Goal: Task Accomplishment & Management: Manage account settings

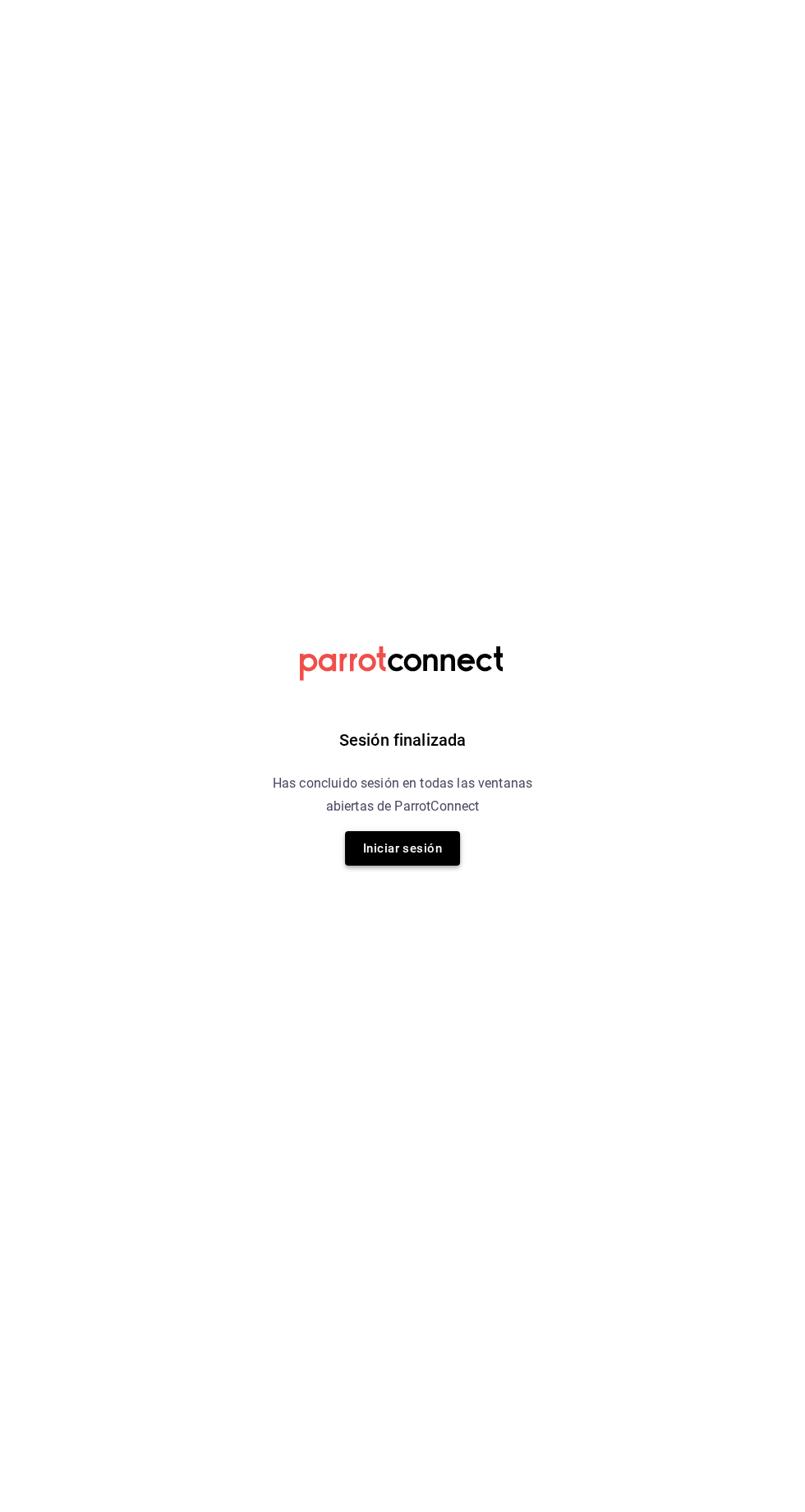
click at [388, 313] on button "Iniciar sesión" at bounding box center [402, 848] width 115 height 35
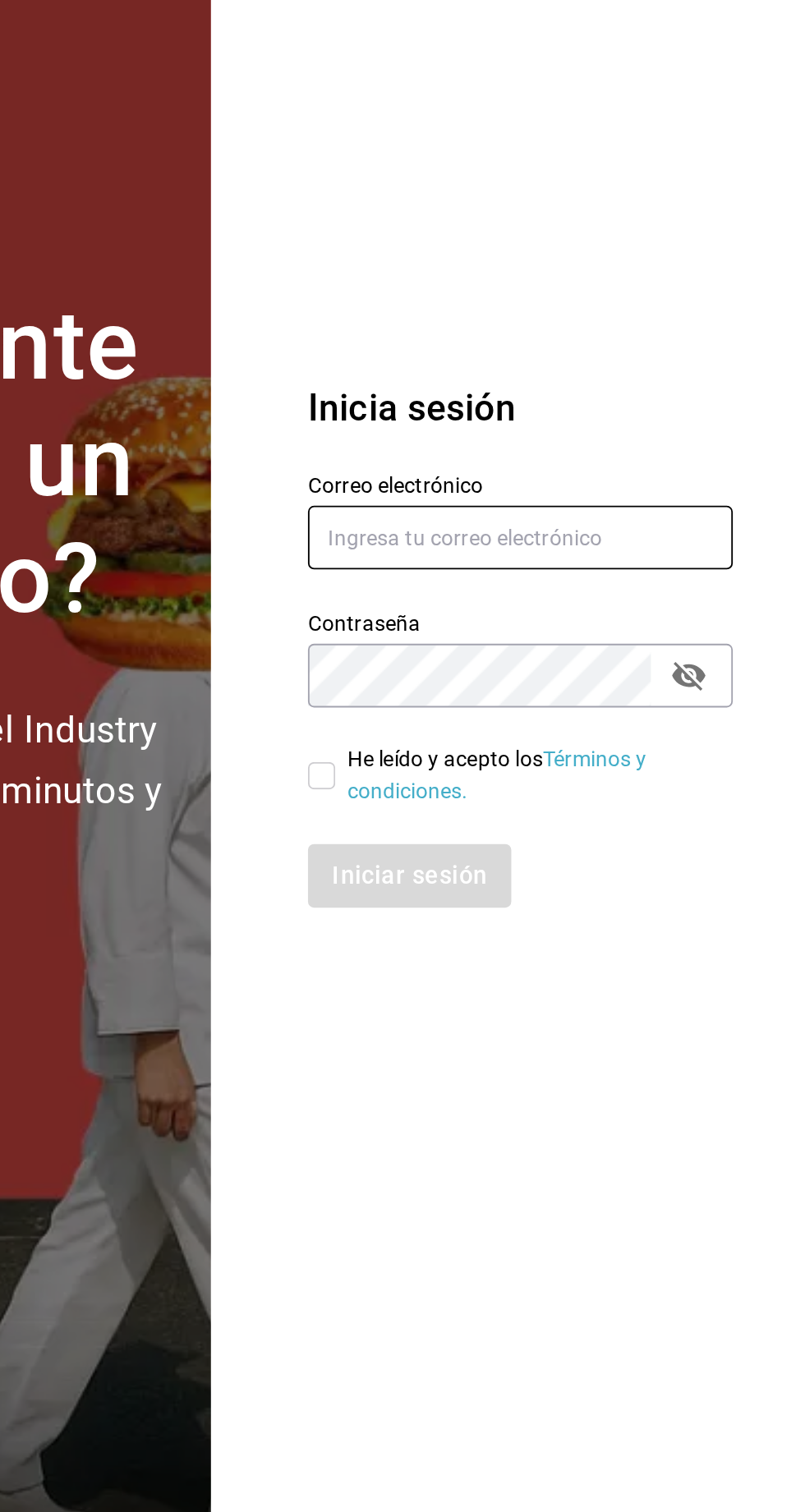
click at [575, 313] on input "text" at bounding box center [650, 698] width 230 height 35
type input "[EMAIL_ADDRESS][DOMAIN_NAME]"
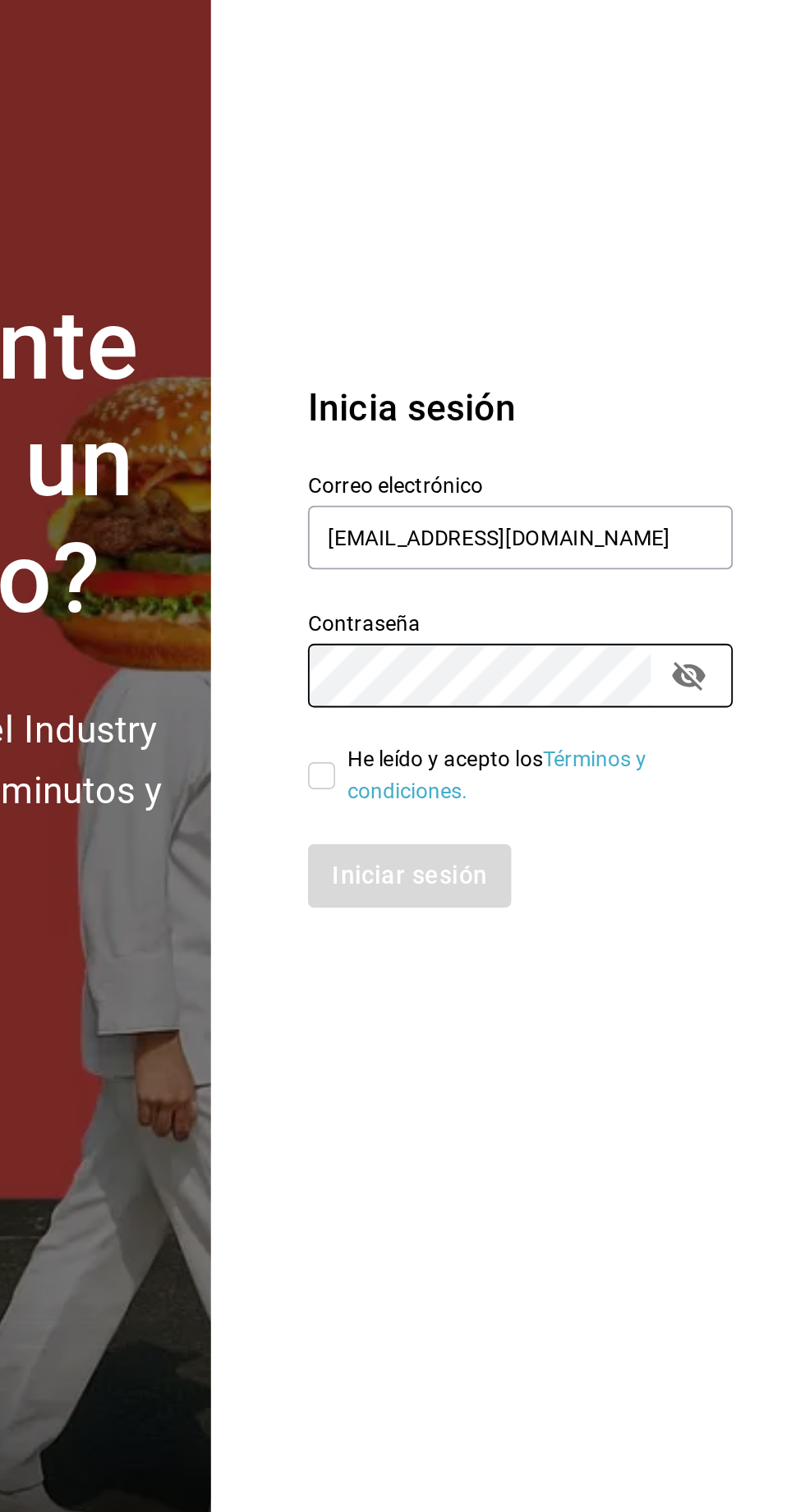
click at [536, 313] on input "He leído y acepto los Términos y condiciones." at bounding box center [543, 827] width 15 height 15
checkbox input "true"
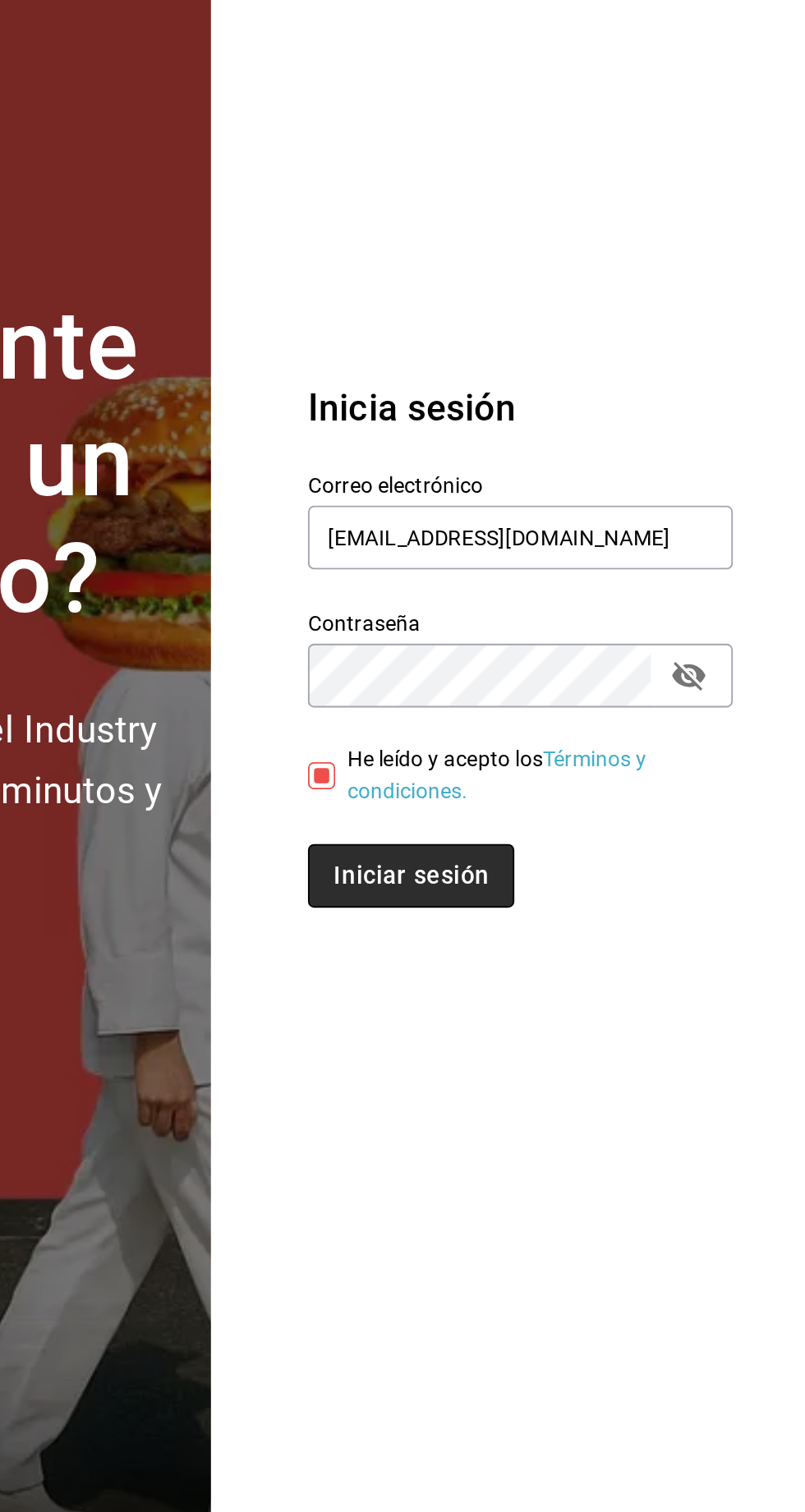
click at [584, 313] on button "Iniciar sesión" at bounding box center [591, 881] width 111 height 35
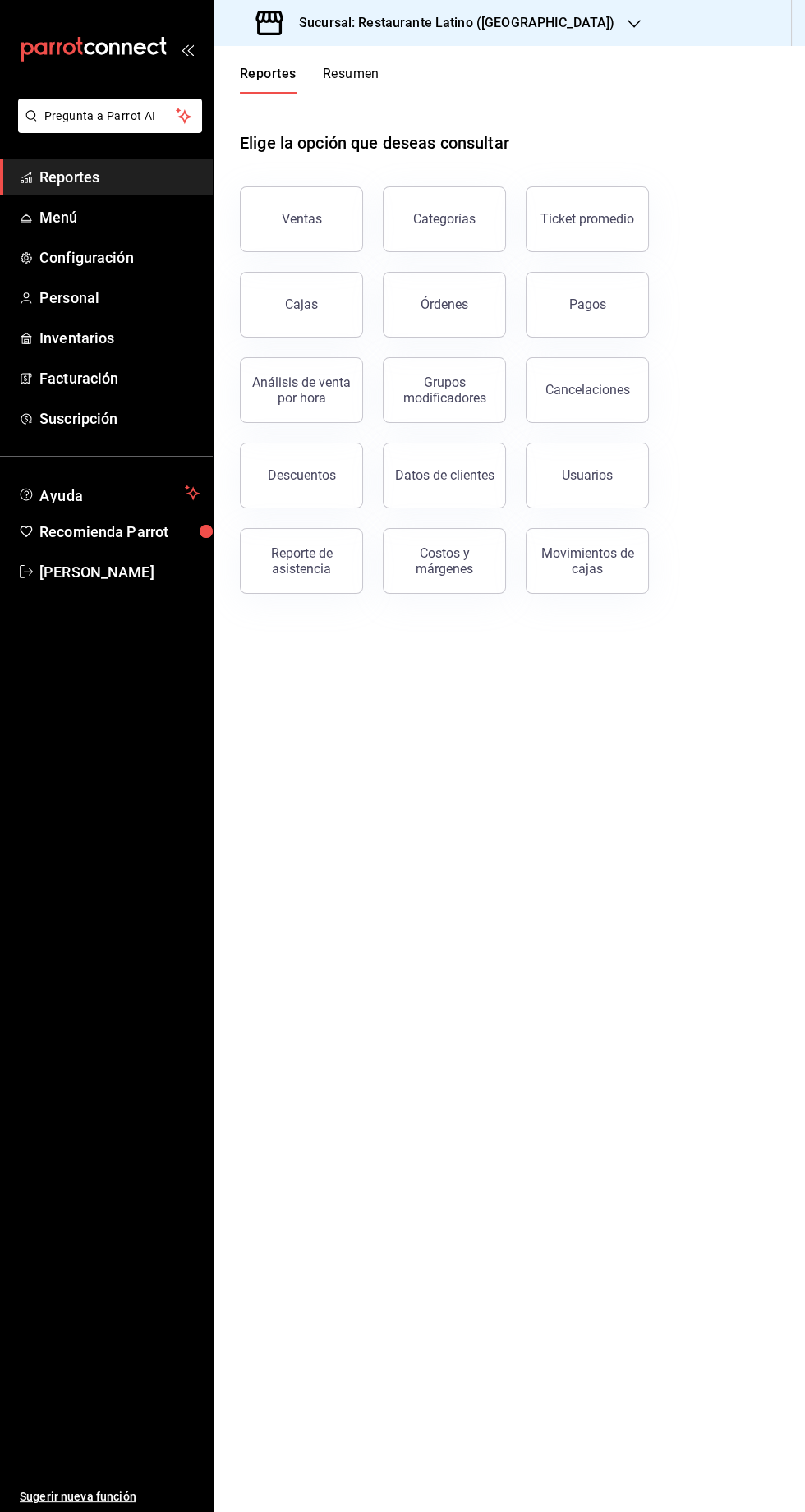
click at [356, 81] on button "Resumen" at bounding box center [351, 80] width 57 height 28
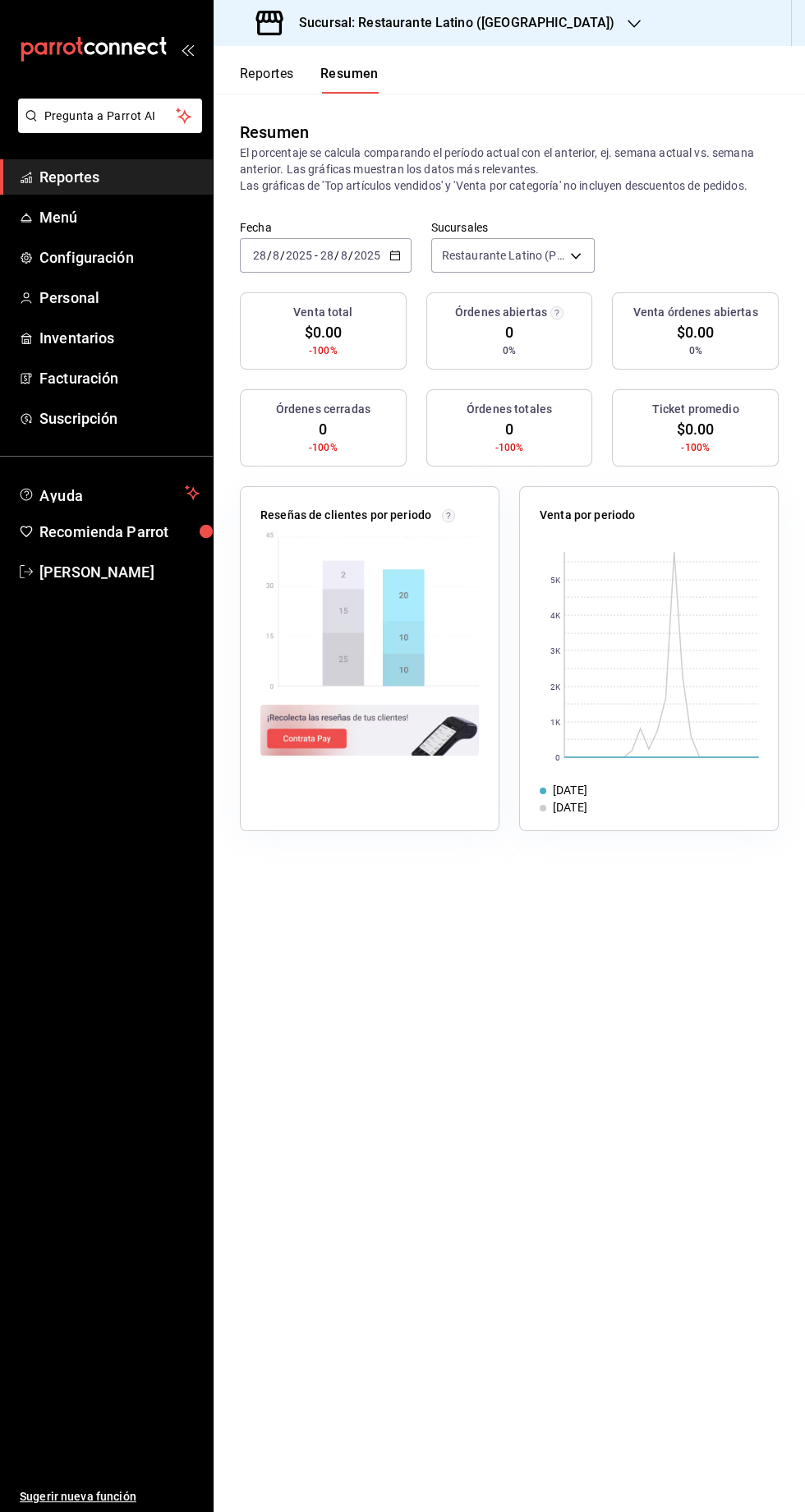
click at [509, 23] on h3 "Sucursal: Restaurante Latino (Pabellon)" at bounding box center [450, 23] width 328 height 20
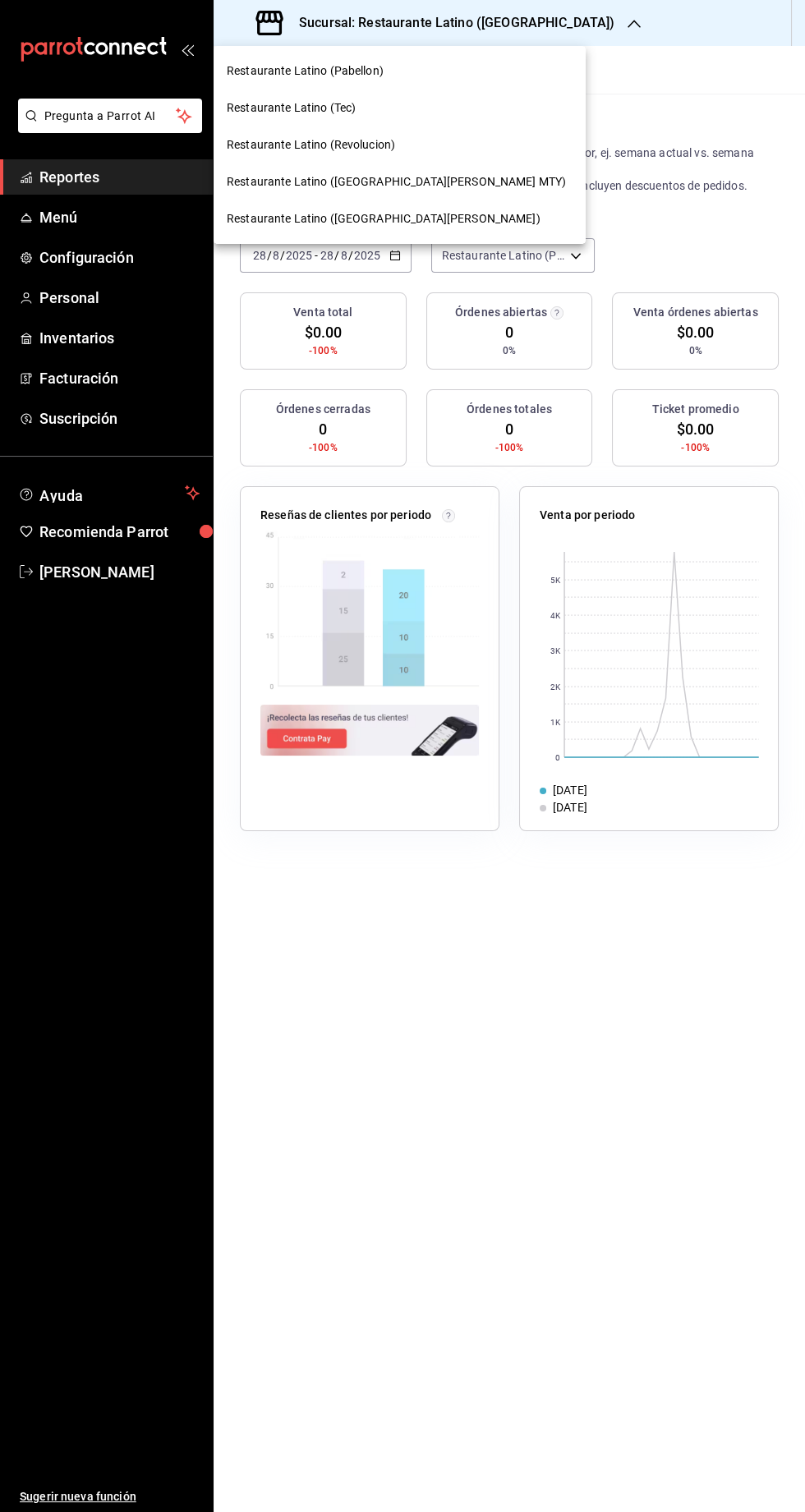
click at [426, 177] on span "Restaurante Latino (San Jeronimo MTY)" at bounding box center [396, 181] width 339 height 17
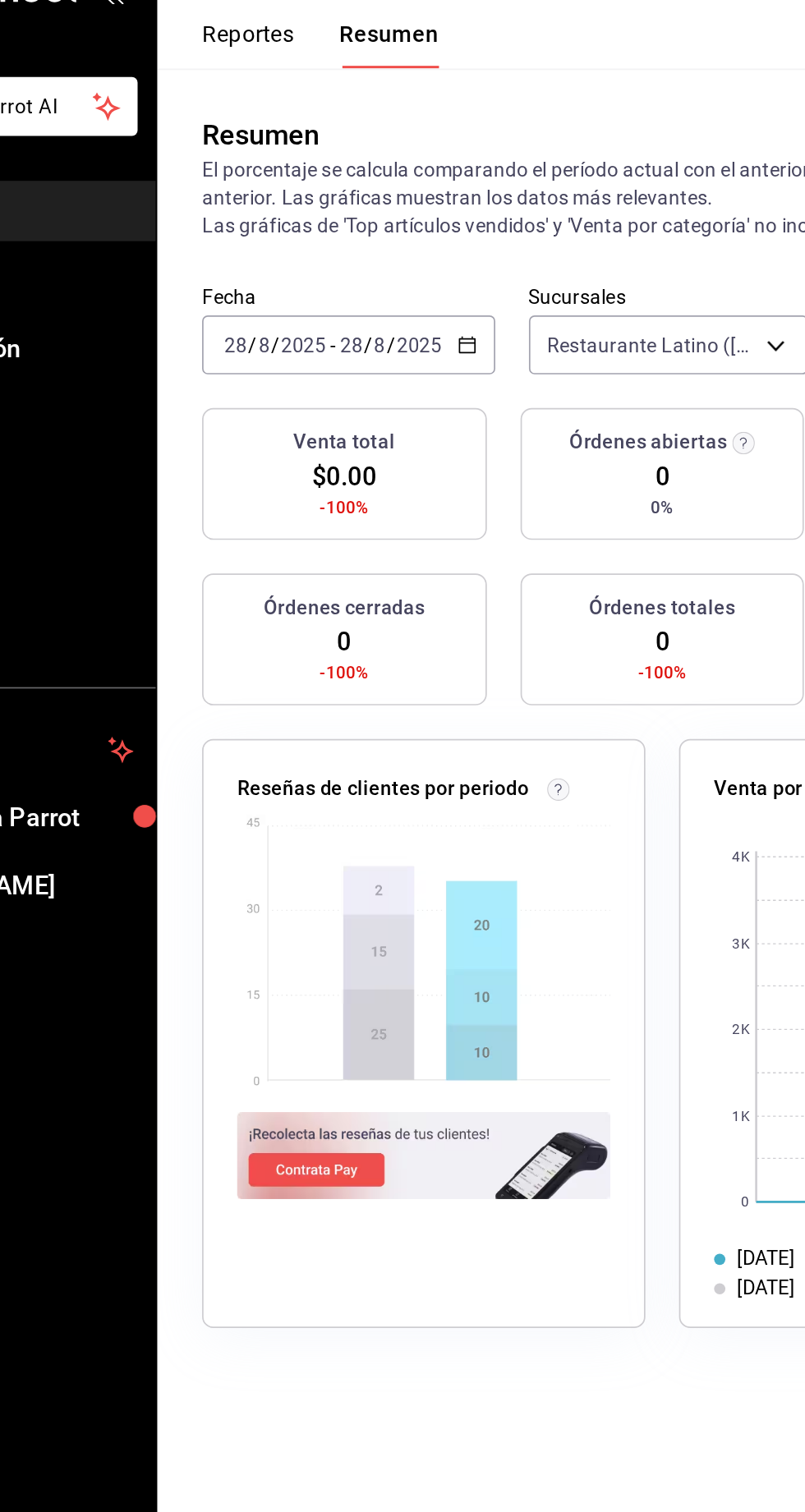
click at [371, 257] on input "2025" at bounding box center [367, 256] width 28 height 13
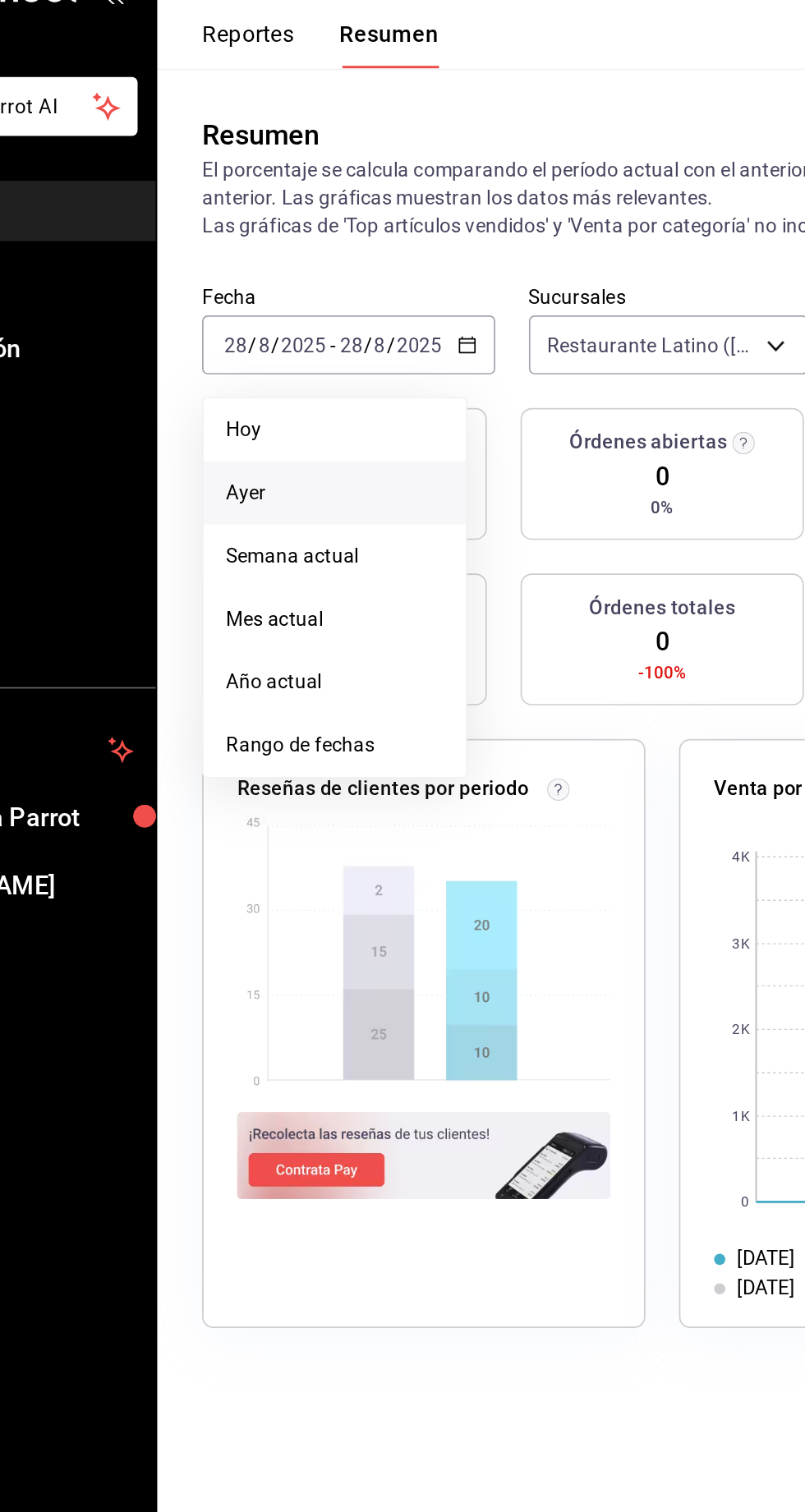
click at [259, 326] on li "Ayer" at bounding box center [318, 341] width 153 height 37
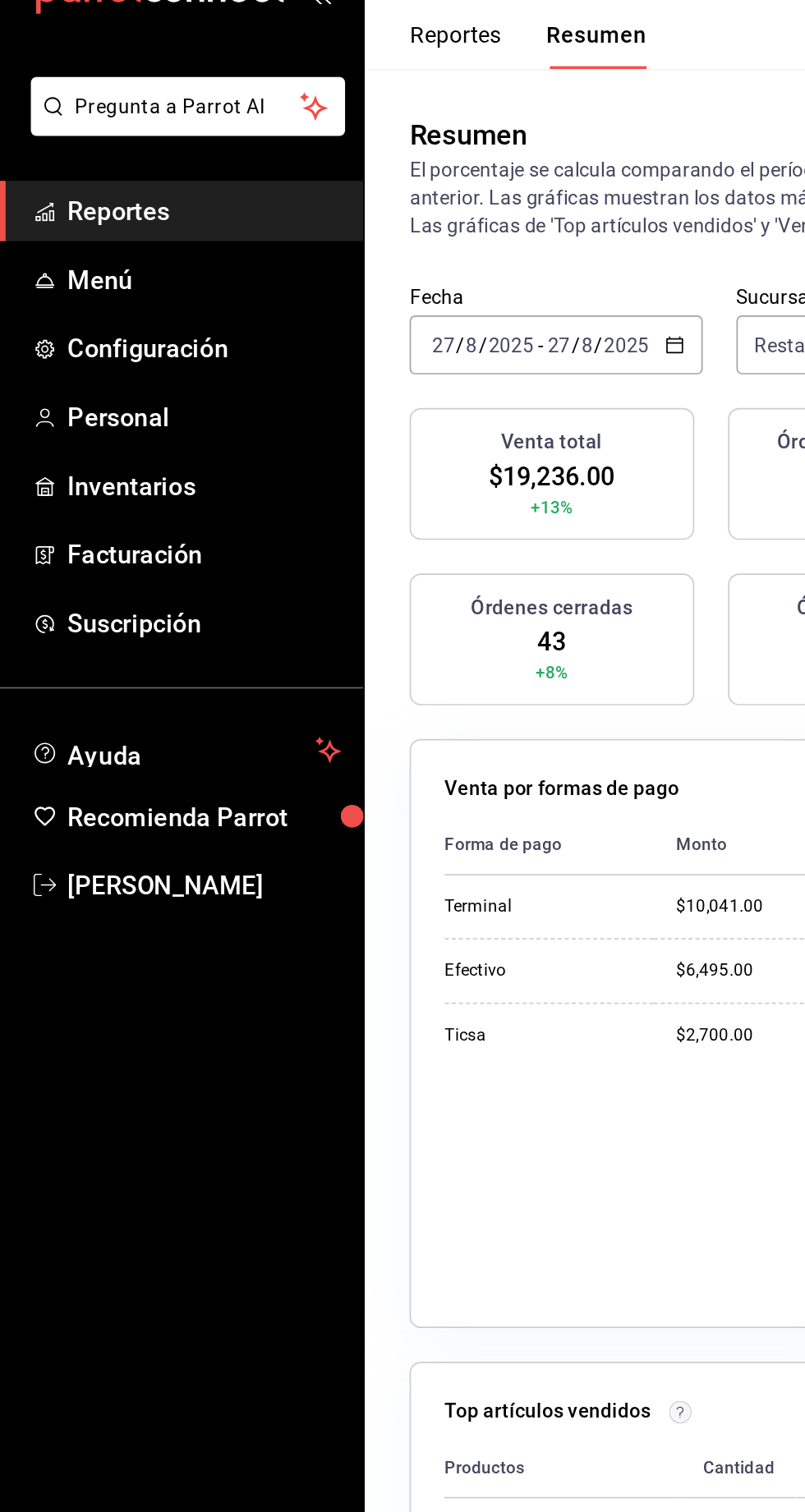
click at [393, 257] on icon "button" at bounding box center [395, 256] width 12 height 12
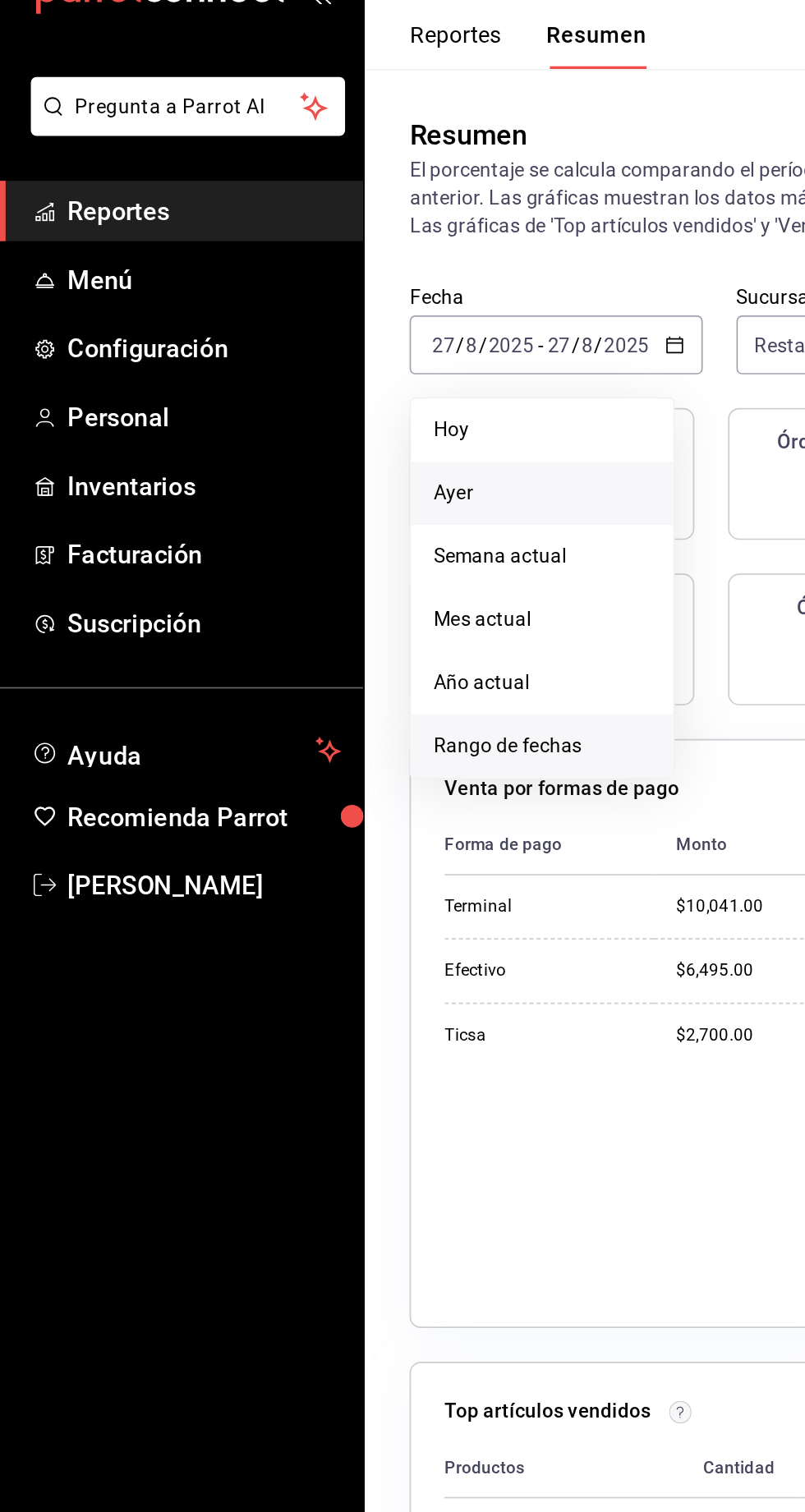
click at [268, 493] on span "Rango de fechas" at bounding box center [318, 489] width 127 height 17
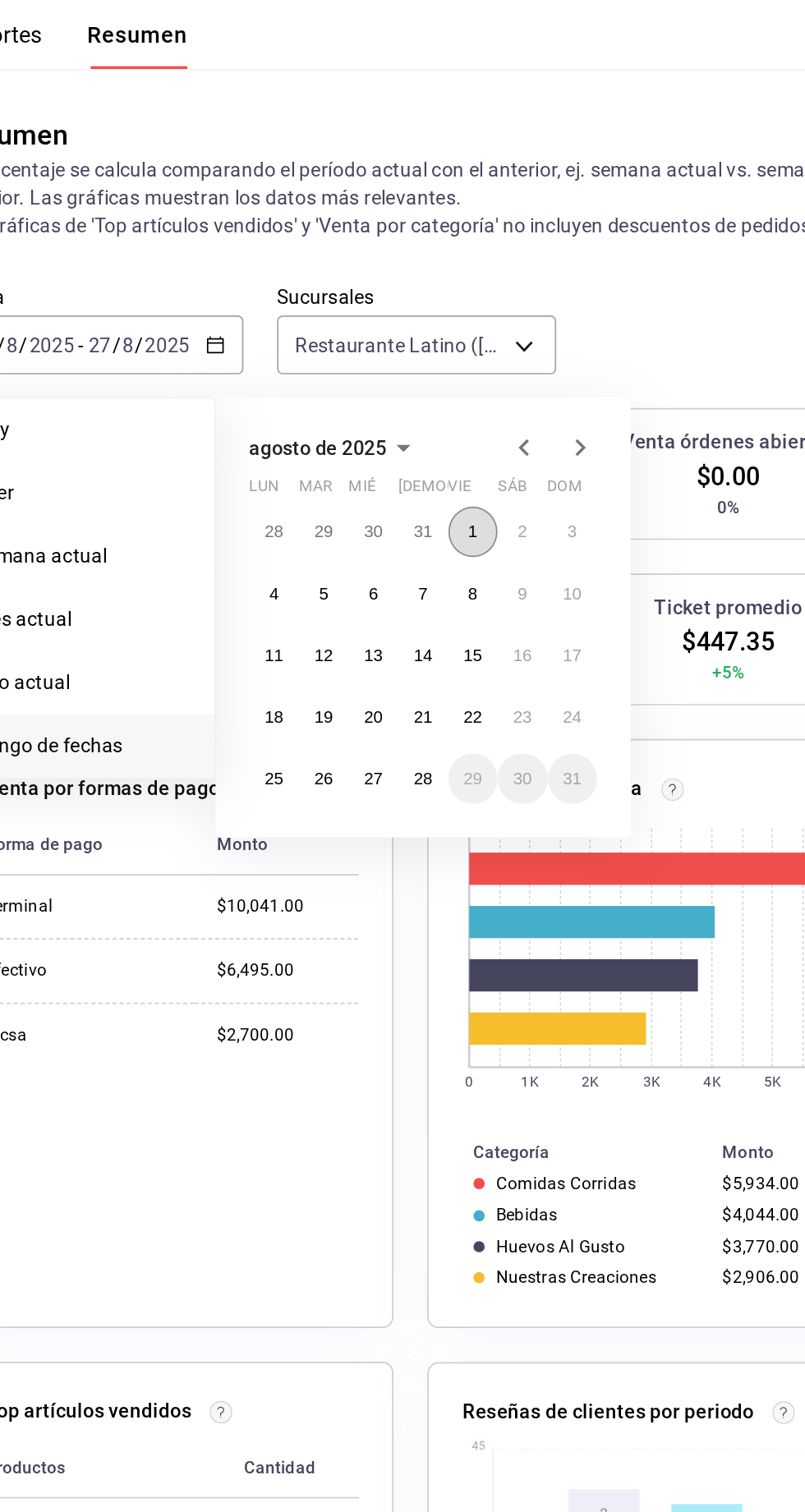
click at [545, 364] on abbr "1" at bounding box center [545, 365] width 6 height 12
click at [486, 513] on abbr "27" at bounding box center [487, 509] width 11 height 12
